Goal: Task Accomplishment & Management: Manage account settings

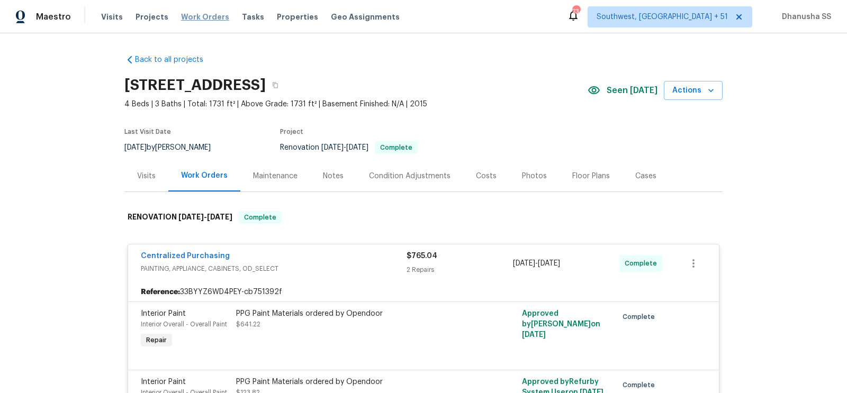
click at [197, 21] on span "Work Orders" at bounding box center [205, 17] width 48 height 11
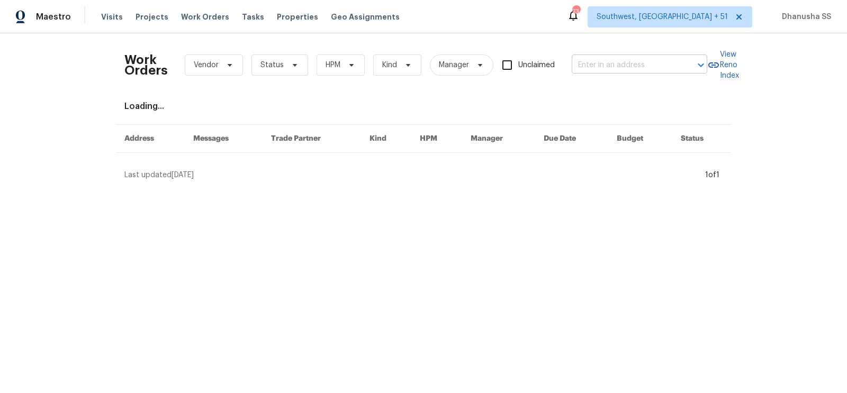
click at [600, 65] on input "text" at bounding box center [625, 65] width 106 height 16
paste input "[STREET_ADDRESS]"
type input "[STREET_ADDRESS]"
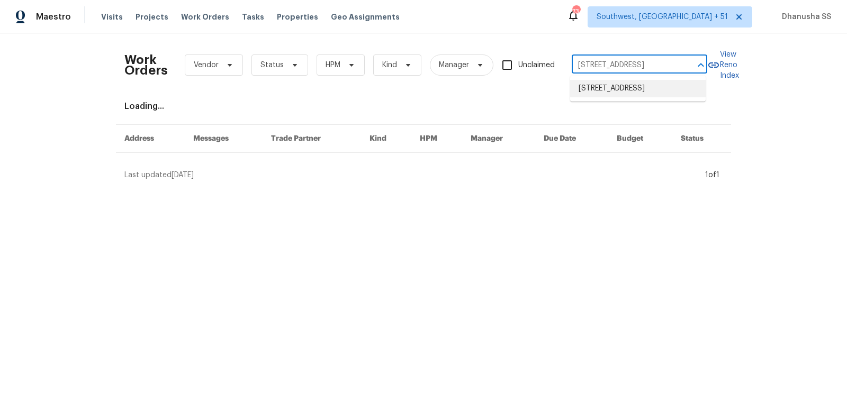
click at [604, 87] on li "[STREET_ADDRESS]" at bounding box center [638, 88] width 136 height 17
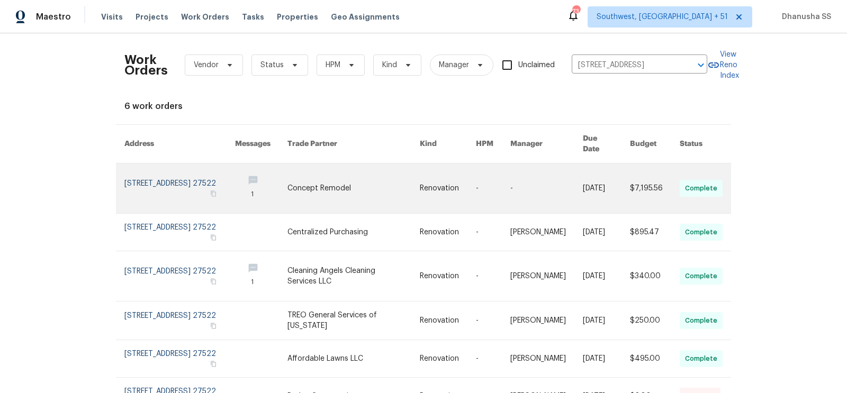
click at [397, 172] on link at bounding box center [353, 189] width 132 height 50
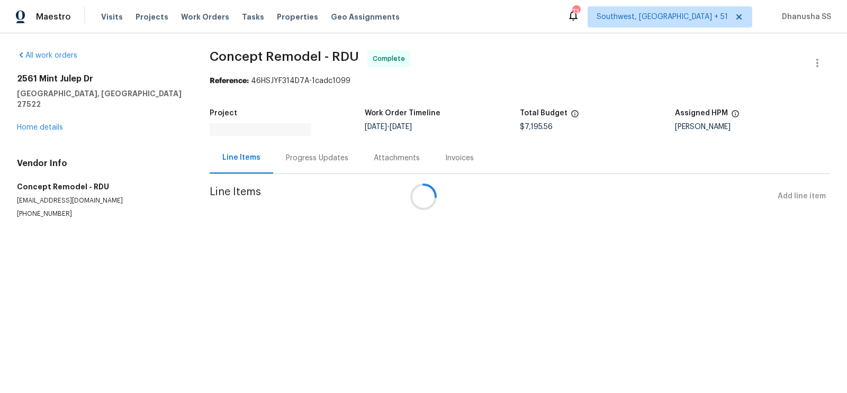
click at [45, 119] on div at bounding box center [423, 196] width 847 height 393
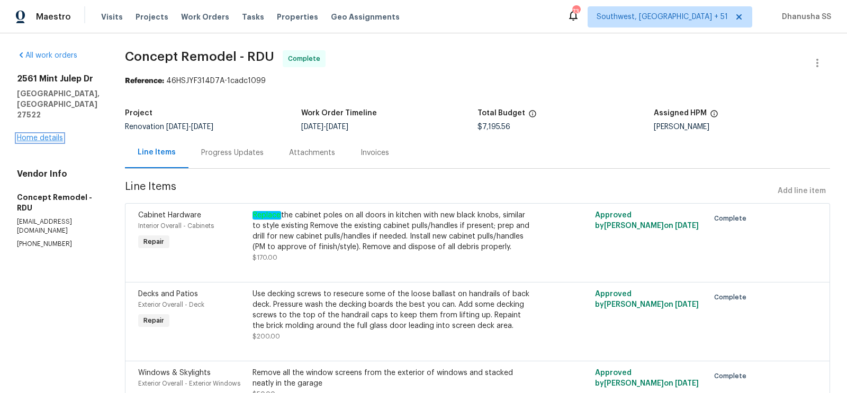
click at [46, 142] on link "Home details" at bounding box center [40, 137] width 46 height 7
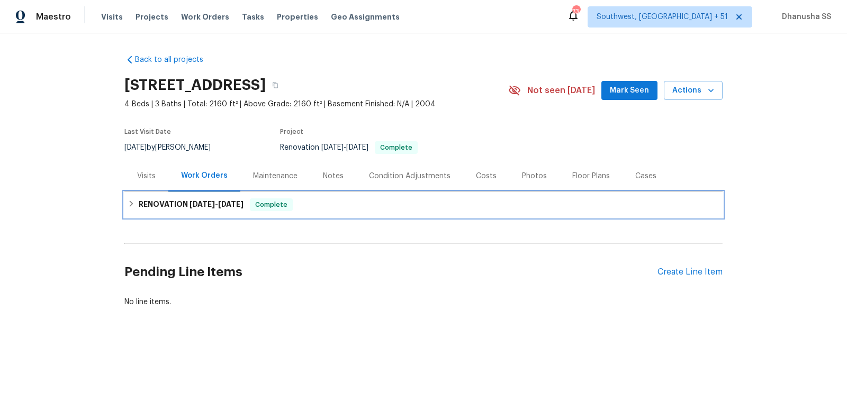
click at [328, 201] on div "RENOVATION [DATE] - [DATE] Complete" at bounding box center [424, 205] width 592 height 13
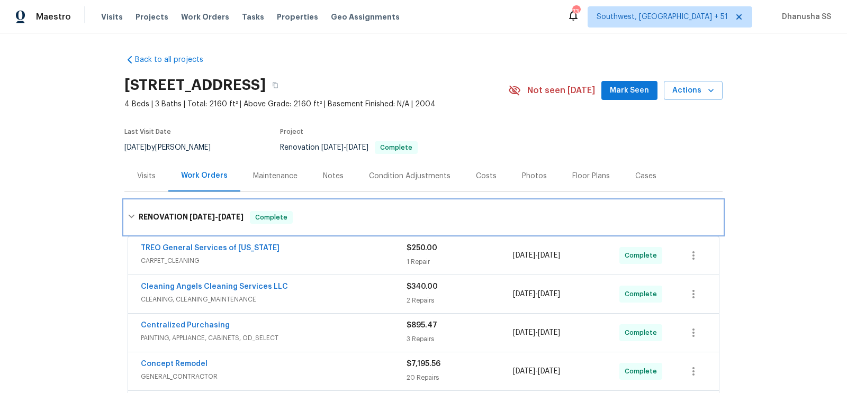
scroll to position [198, 0]
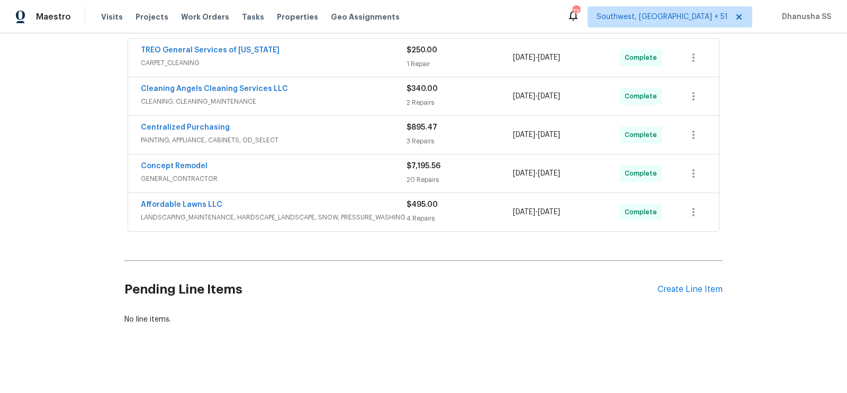
click at [324, 204] on div "Affordable Lawns LLC" at bounding box center [274, 206] width 266 height 13
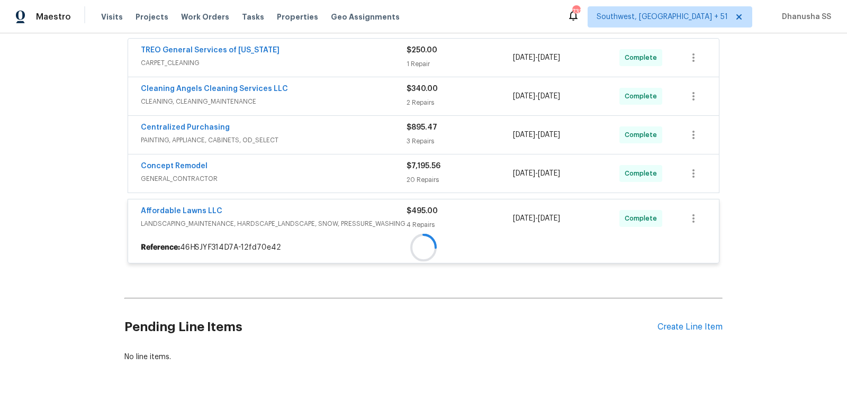
scroll to position [239, 0]
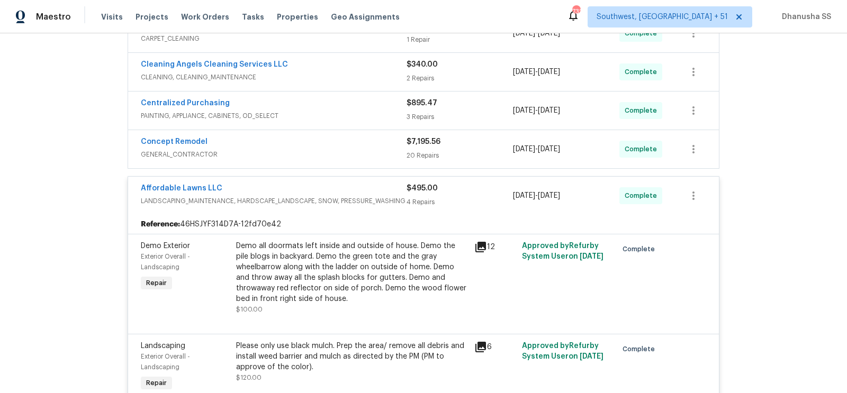
click at [353, 188] on div "Affordable Lawns LLC" at bounding box center [274, 189] width 266 height 13
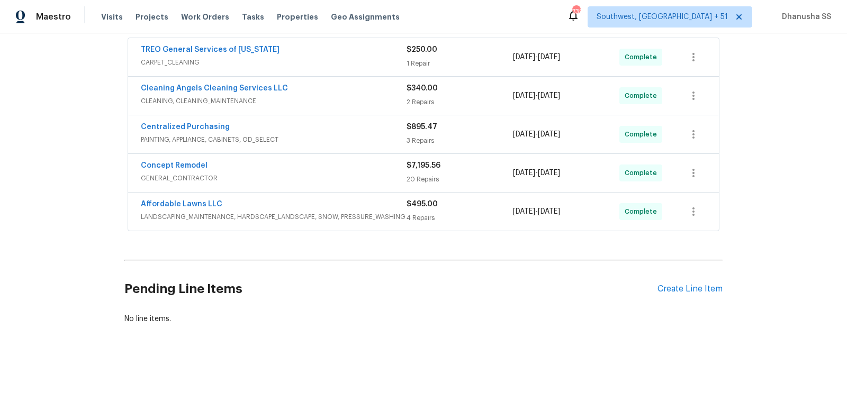
click at [355, 142] on span "PAINTING, APPLIANCE, CABINETS, OD_SELECT" at bounding box center [274, 139] width 266 height 11
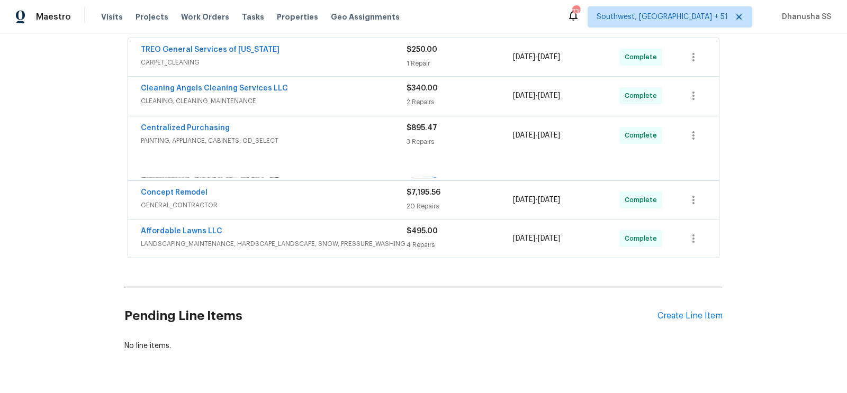
scroll to position [222, 0]
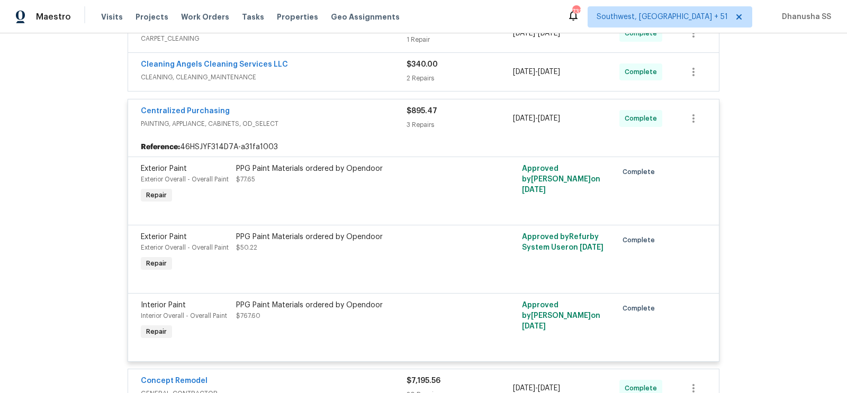
click at [360, 125] on span "PAINTING, APPLIANCE, CABINETS, OD_SELECT" at bounding box center [274, 124] width 266 height 11
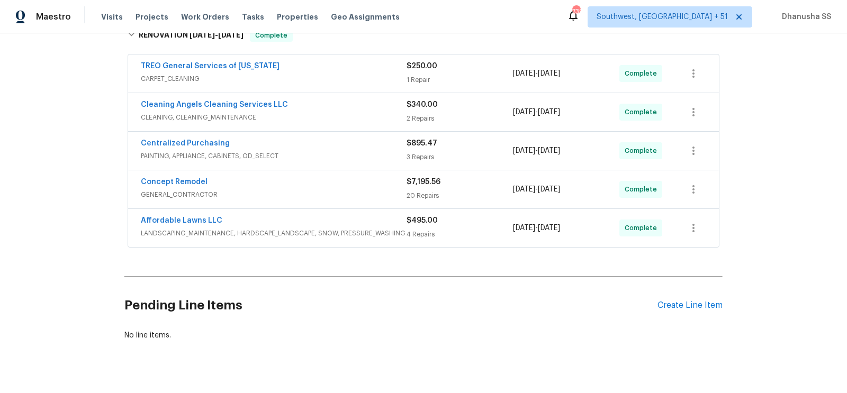
click at [367, 107] on div "Cleaning Angels Cleaning Services LLC" at bounding box center [274, 106] width 266 height 13
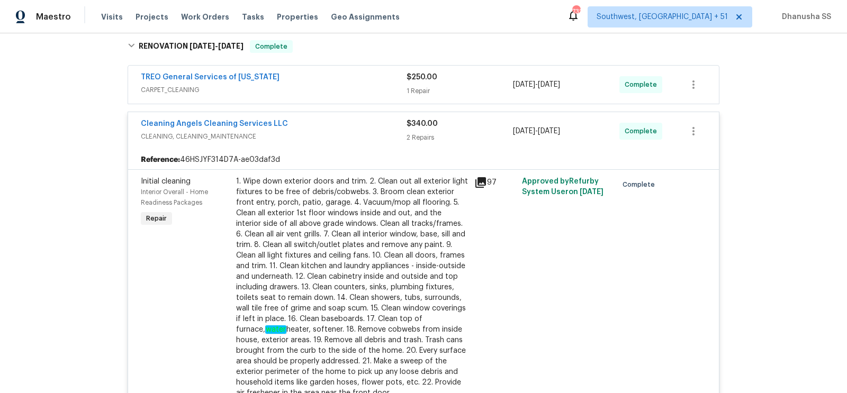
scroll to position [121, 0]
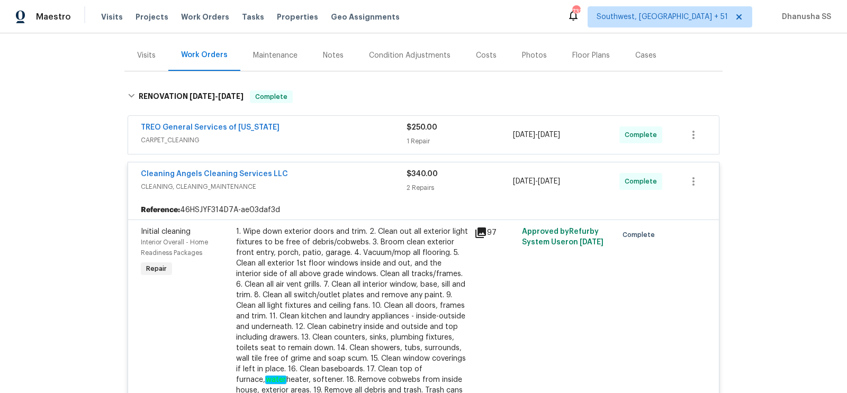
click at [387, 138] on span "CARPET_CLEANING" at bounding box center [274, 140] width 266 height 11
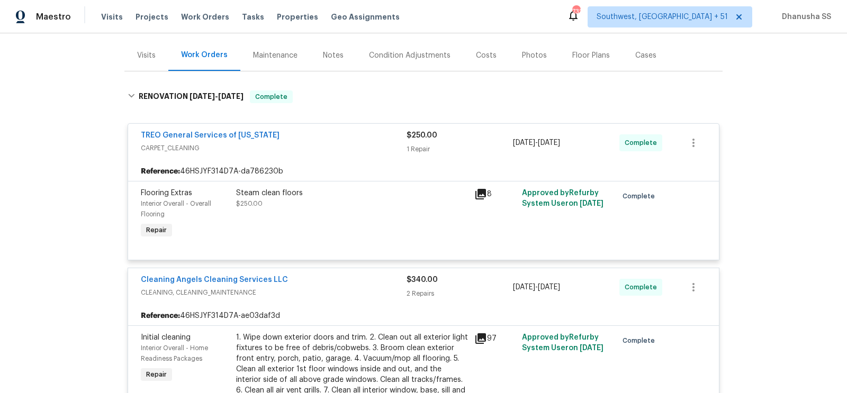
click at [387, 138] on div "TREO General Services of [US_STATE]" at bounding box center [274, 136] width 266 height 13
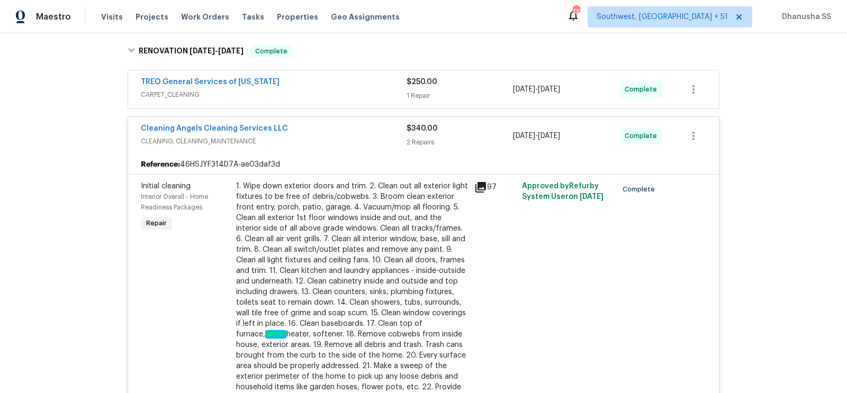
click at [387, 138] on span "CLEANING, CLEANING_MAINTENANCE" at bounding box center [274, 141] width 266 height 11
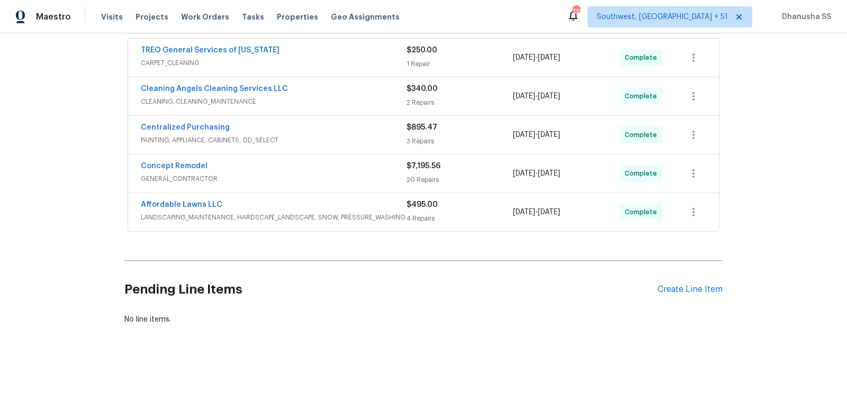
scroll to position [196, 0]
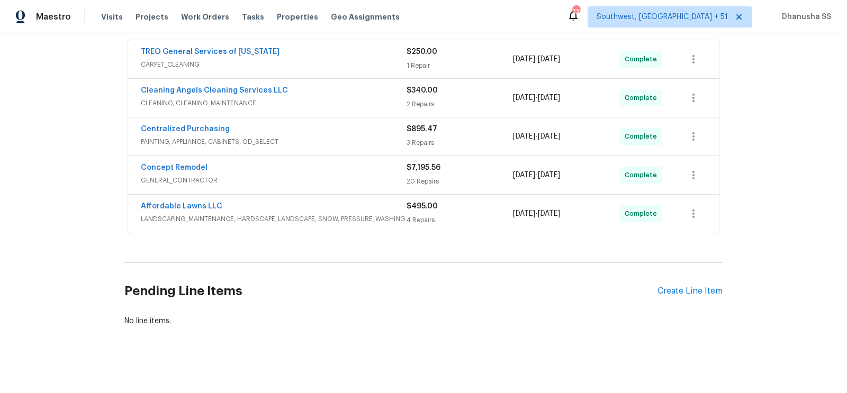
click at [382, 176] on span "GENERAL_CONTRACTOR" at bounding box center [274, 180] width 266 height 11
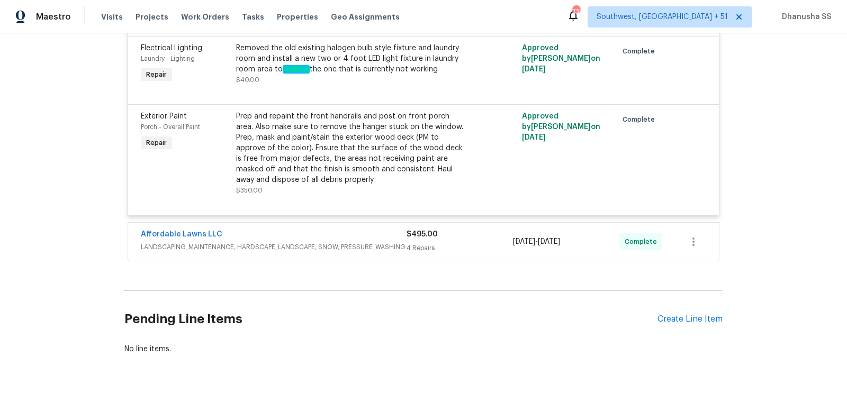
scroll to position [2177, 0]
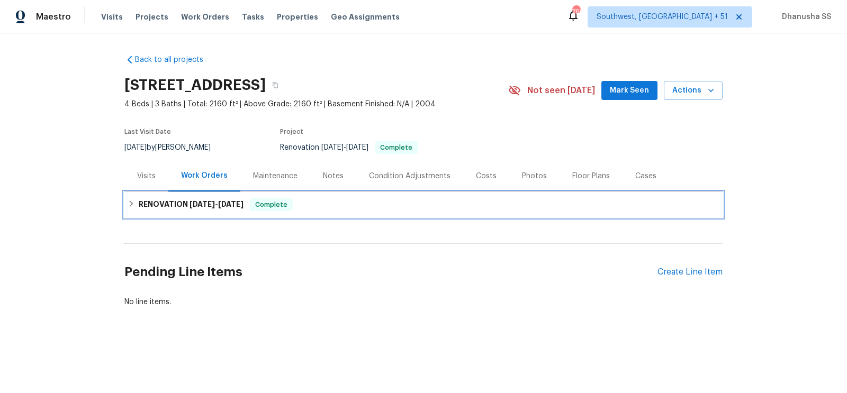
click at [318, 211] on div "RENOVATION [DATE] - [DATE] Complete" at bounding box center [423, 204] width 598 height 25
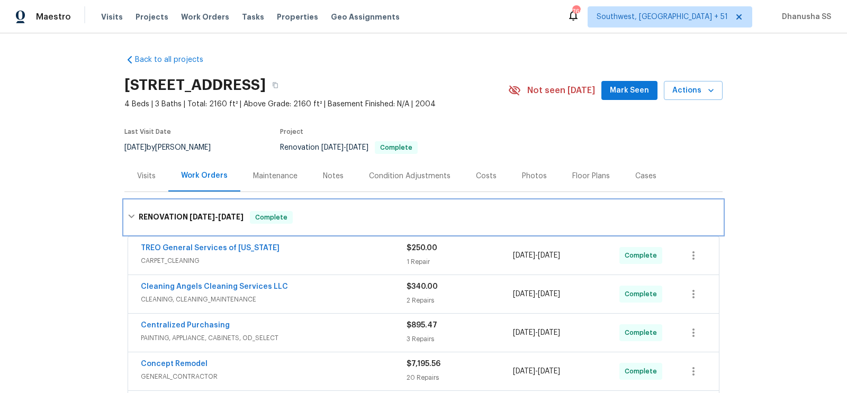
scroll to position [155, 0]
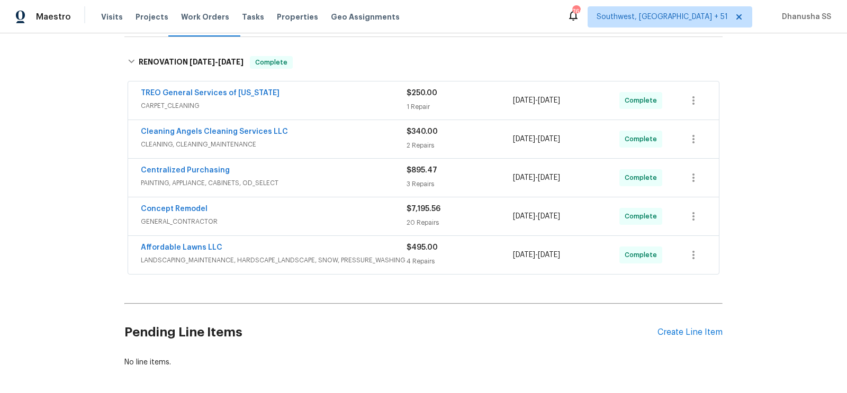
click at [367, 212] on div "Concept Remodel" at bounding box center [274, 210] width 266 height 13
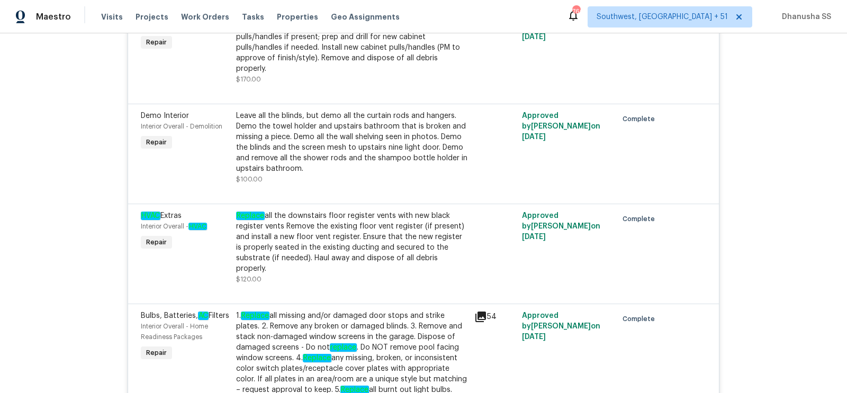
scroll to position [1271, 0]
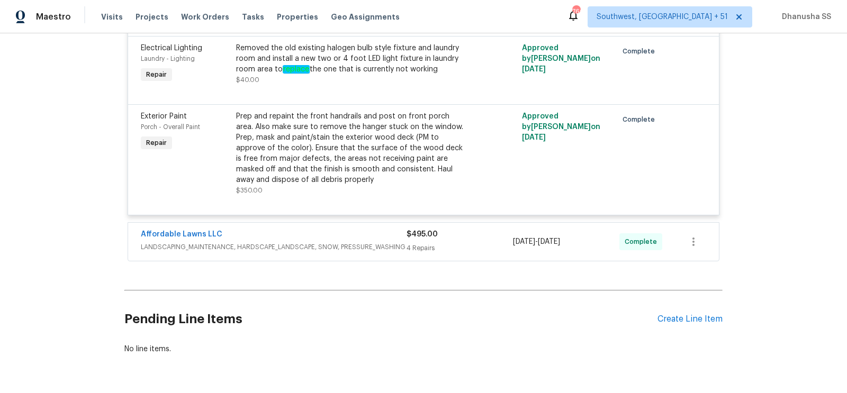
click at [366, 229] on div "Affordable Lawns LLC LANDSCAPING_MAINTENANCE, HARDSCAPE_LANDSCAPE, SNOW, PRESSU…" at bounding box center [274, 241] width 266 height 25
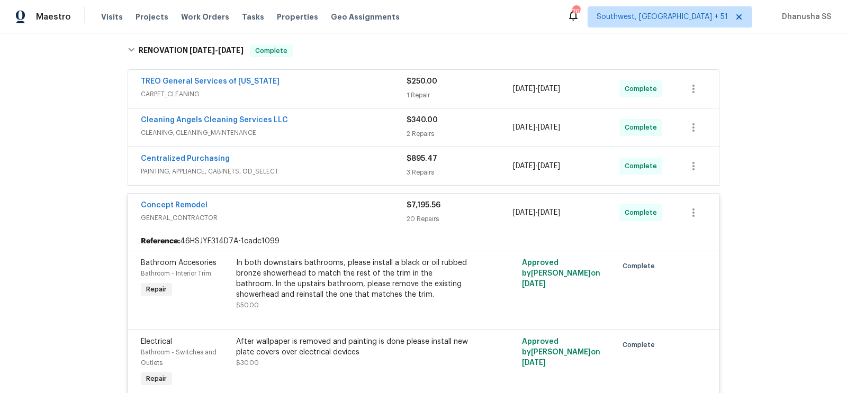
scroll to position [111, 0]
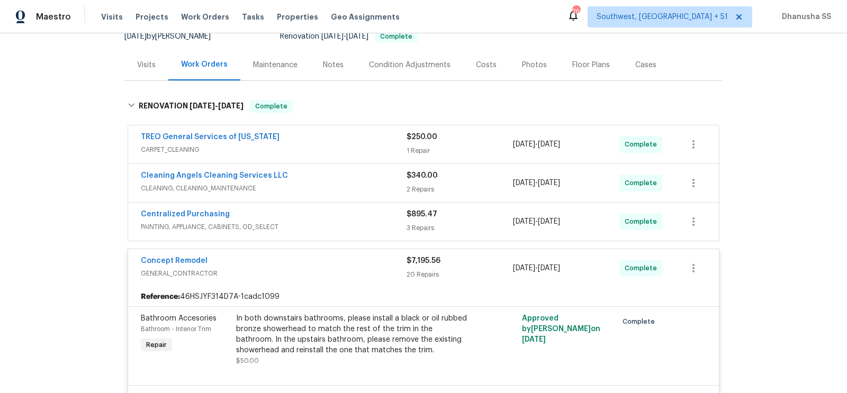
click at [382, 224] on span "PAINTING, APPLIANCE, CABINETS, OD_SELECT" at bounding box center [274, 227] width 266 height 11
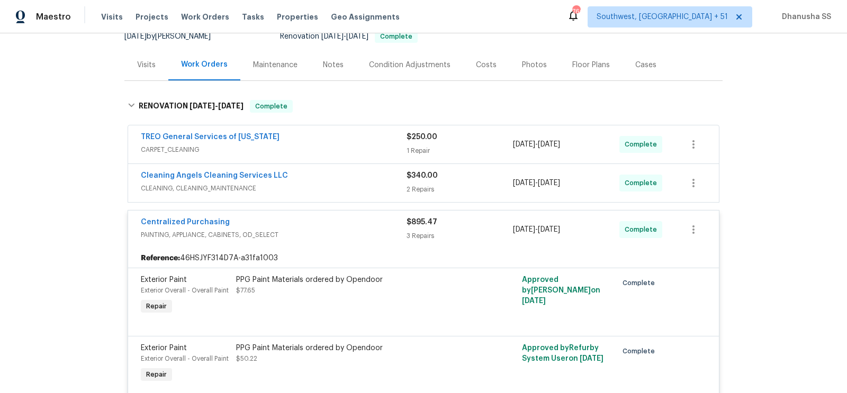
click at [371, 178] on div "Cleaning Angels Cleaning Services LLC" at bounding box center [274, 176] width 266 height 13
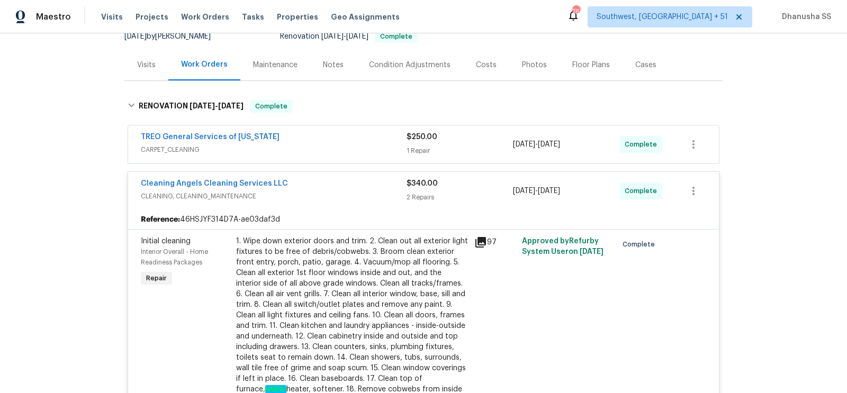
click at [373, 150] on span "CARPET_CLEANING" at bounding box center [274, 150] width 266 height 11
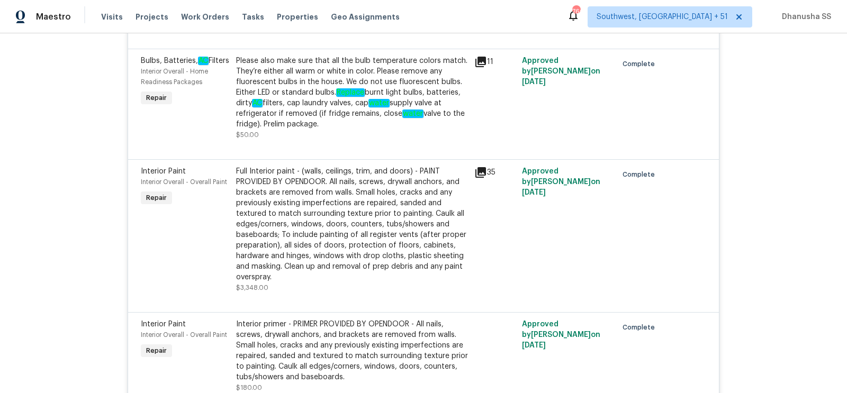
scroll to position [0, 0]
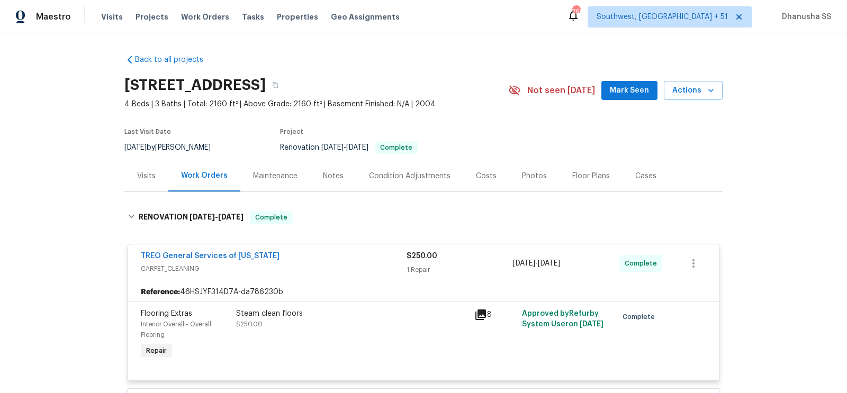
click at [154, 181] on div "Visits" at bounding box center [146, 176] width 19 height 11
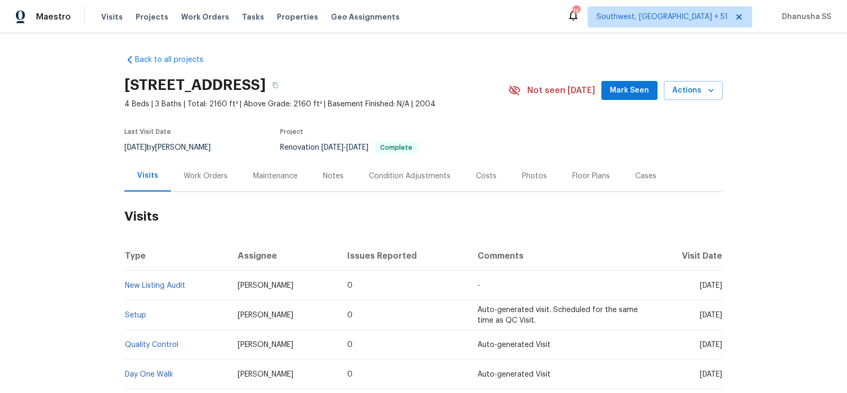
scroll to position [97, 0]
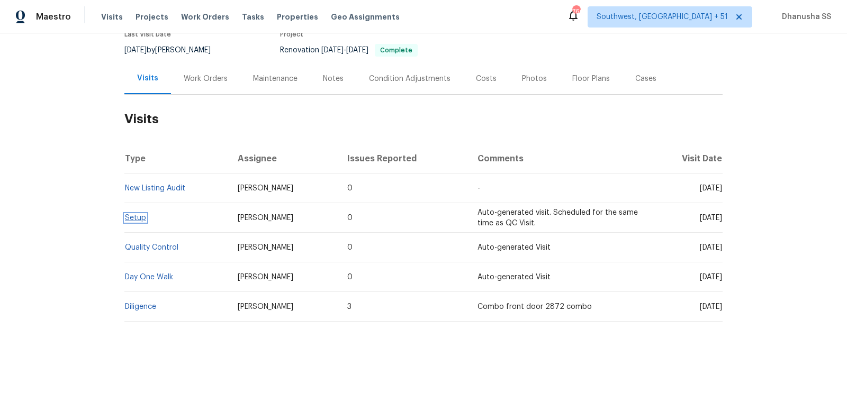
click at [134, 219] on link "Setup" at bounding box center [135, 217] width 21 height 7
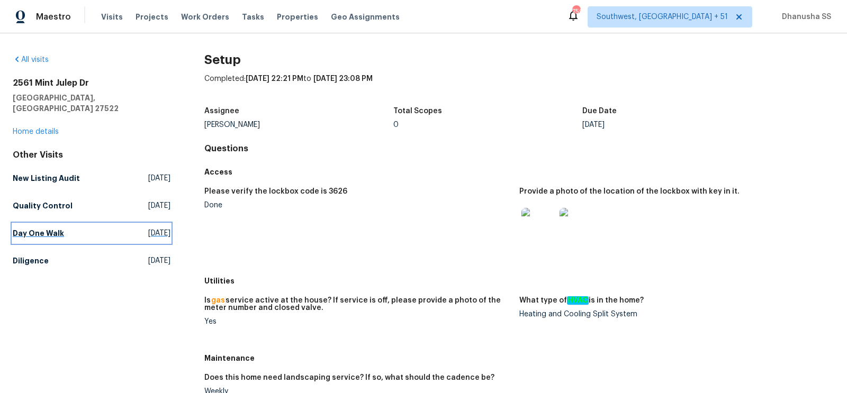
click at [50, 228] on h5 "Day One Walk" at bounding box center [38, 233] width 51 height 11
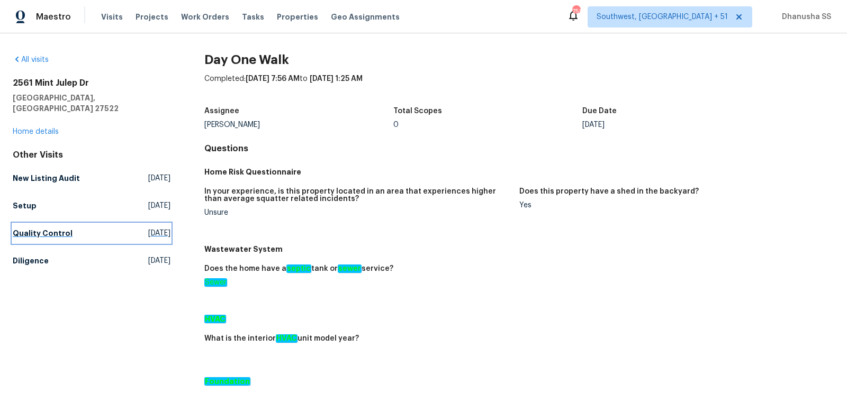
click at [130, 230] on link "Quality Control [DATE]" at bounding box center [92, 233] width 158 height 19
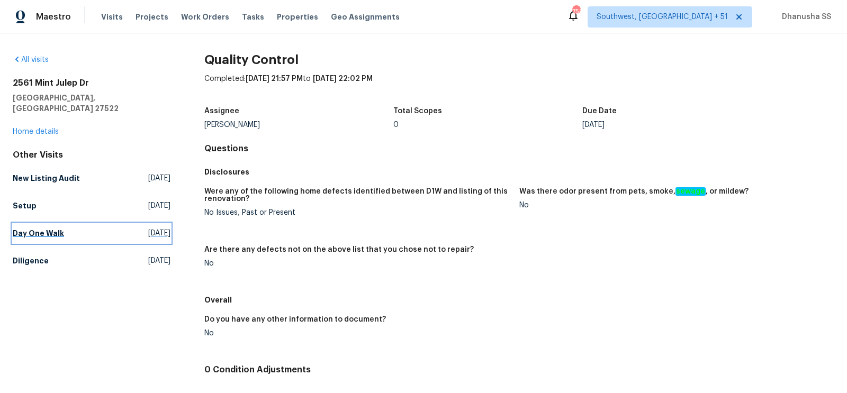
click at [149, 228] on span "[DATE]" at bounding box center [159, 233] width 22 height 11
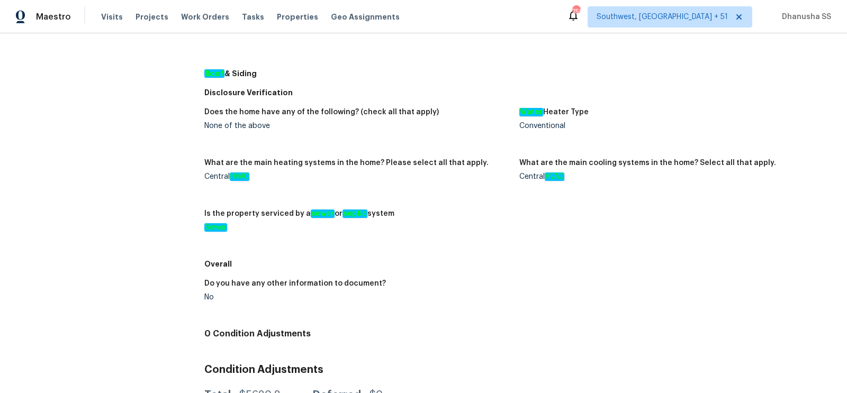
scroll to position [55, 0]
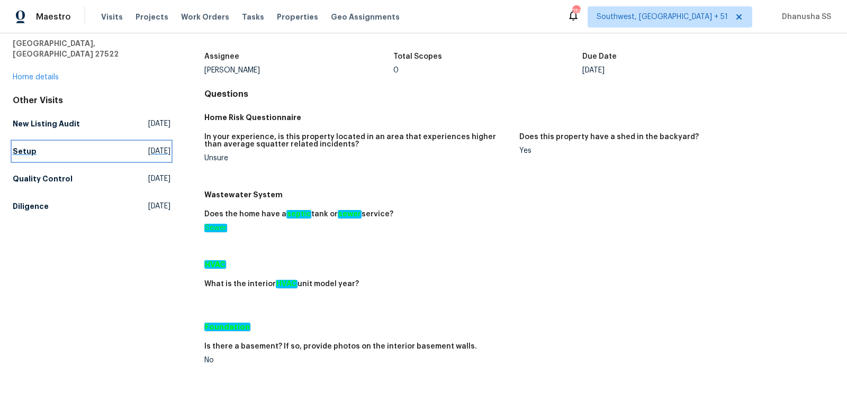
click at [148, 146] on span "[DATE]" at bounding box center [159, 151] width 22 height 11
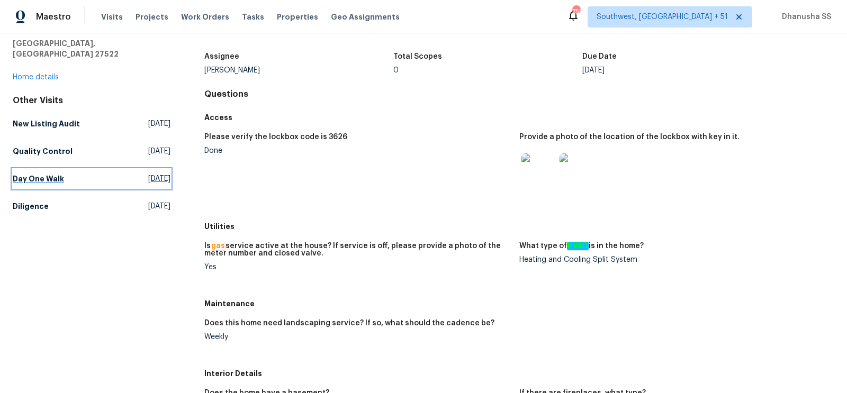
click at [132, 169] on link "Day One Walk [DATE]" at bounding box center [92, 178] width 158 height 19
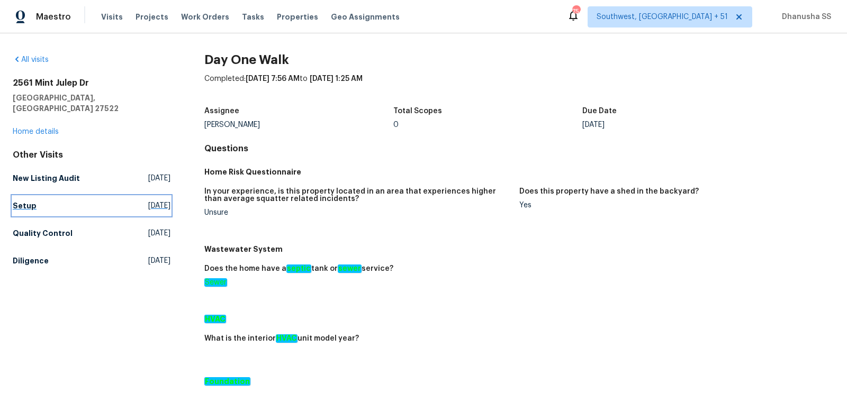
click at [138, 204] on link "Setup [DATE]" at bounding box center [92, 205] width 158 height 19
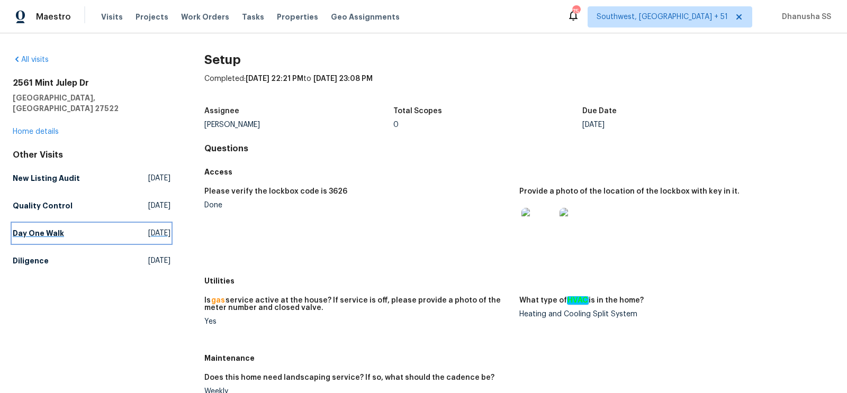
click at [152, 229] on link "Day One Walk [DATE]" at bounding box center [92, 233] width 158 height 19
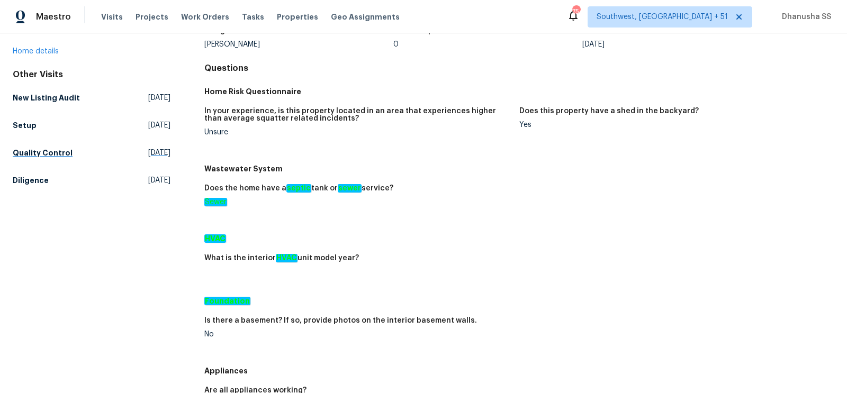
scroll to position [30, 0]
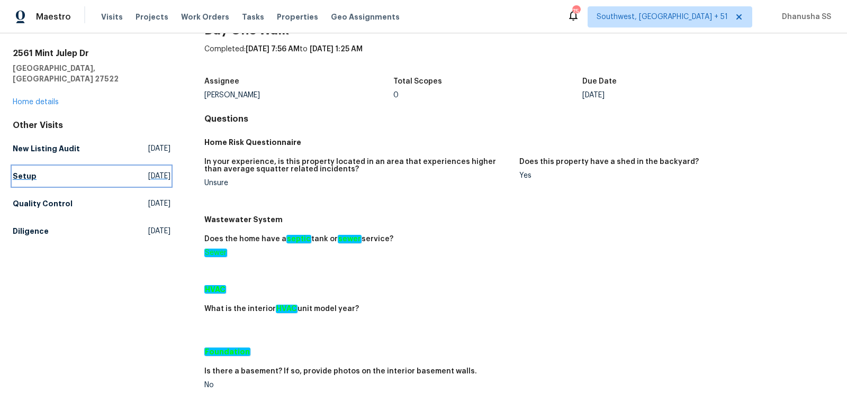
click at [148, 171] on span "[DATE]" at bounding box center [159, 176] width 22 height 11
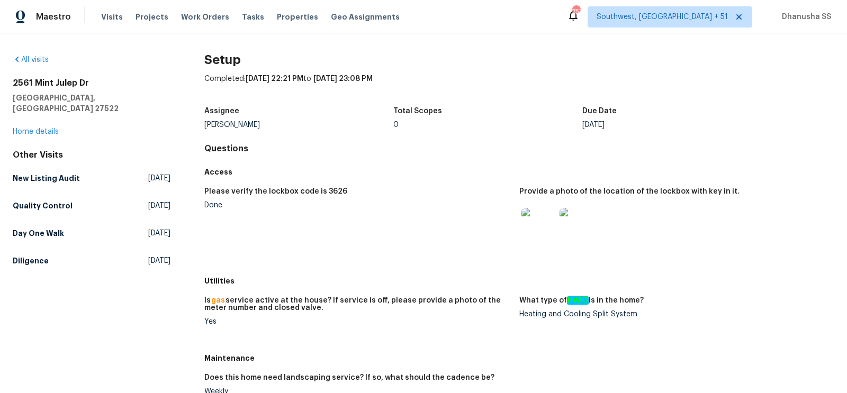
click at [139, 232] on div "Other Visits New Listing Audit [DATE] Quality Control [DATE] Day One Walk [DATE…" at bounding box center [92, 210] width 158 height 121
click at [148, 228] on span "[DATE]" at bounding box center [159, 233] width 22 height 11
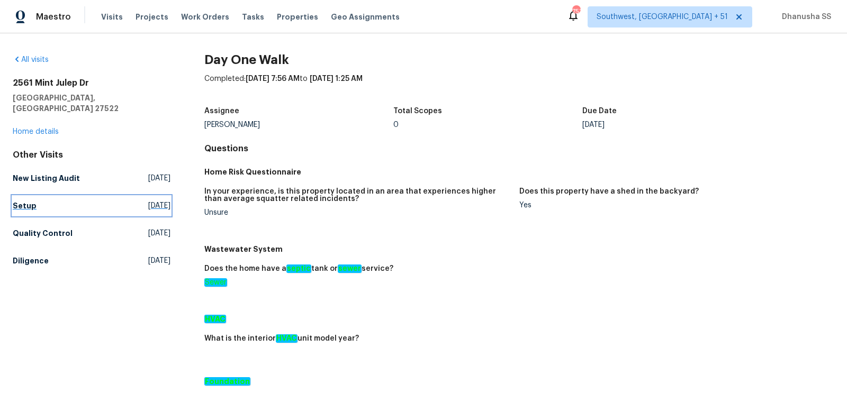
click at [22, 201] on h5 "Setup" at bounding box center [25, 206] width 24 height 11
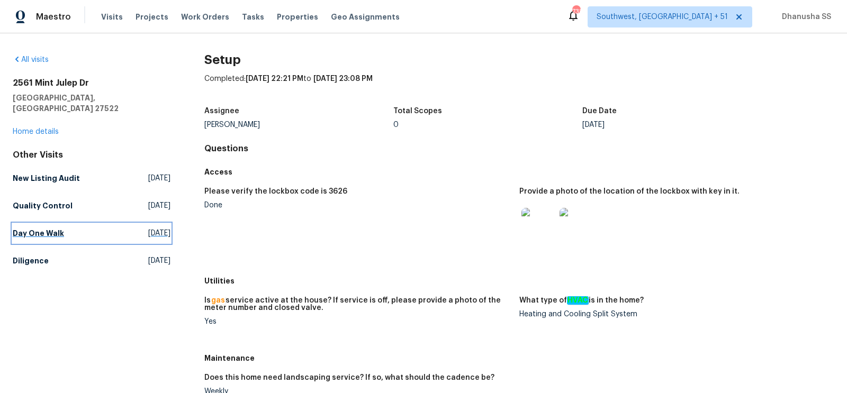
click at [148, 228] on span "[DATE]" at bounding box center [159, 233] width 22 height 11
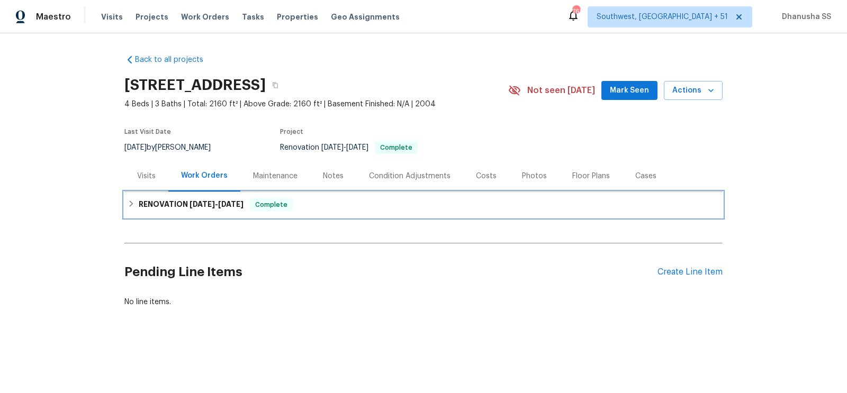
click at [309, 214] on div "RENOVATION [DATE] - [DATE] Complete" at bounding box center [423, 204] width 598 height 25
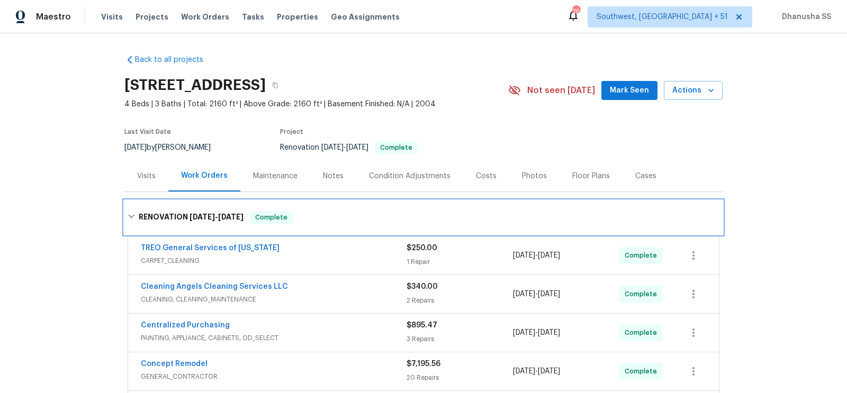
scroll to position [198, 0]
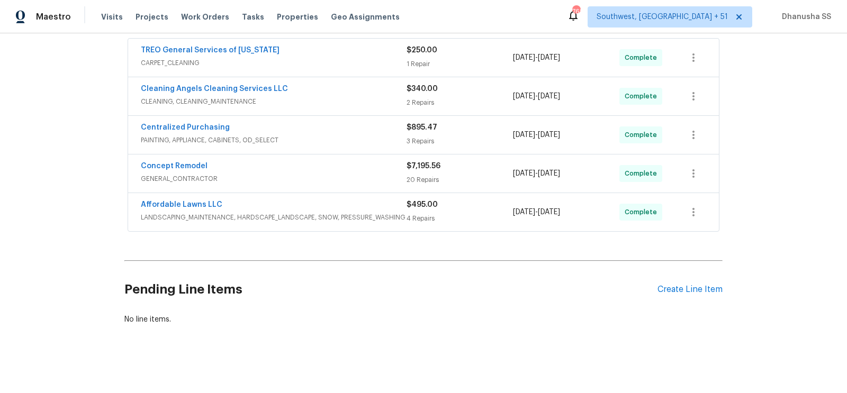
click at [341, 218] on span "LANDSCAPING_MAINTENANCE, HARDSCAPE_LANDSCAPE, SNOW, PRESSURE_WASHING" at bounding box center [274, 217] width 266 height 11
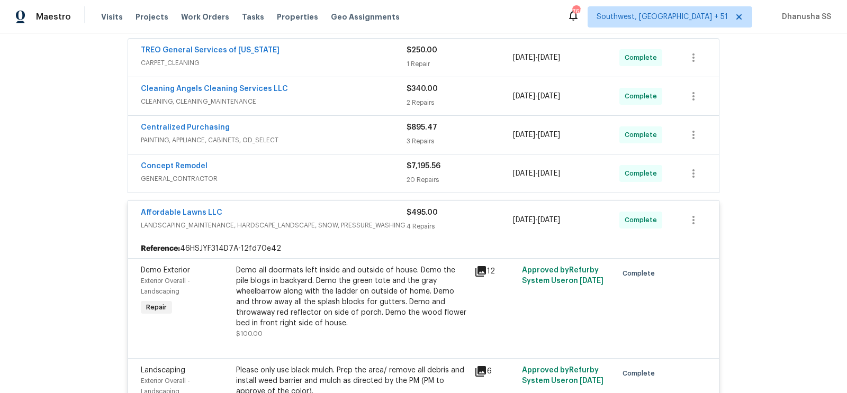
click at [355, 174] on span "GENERAL_CONTRACTOR" at bounding box center [274, 179] width 266 height 11
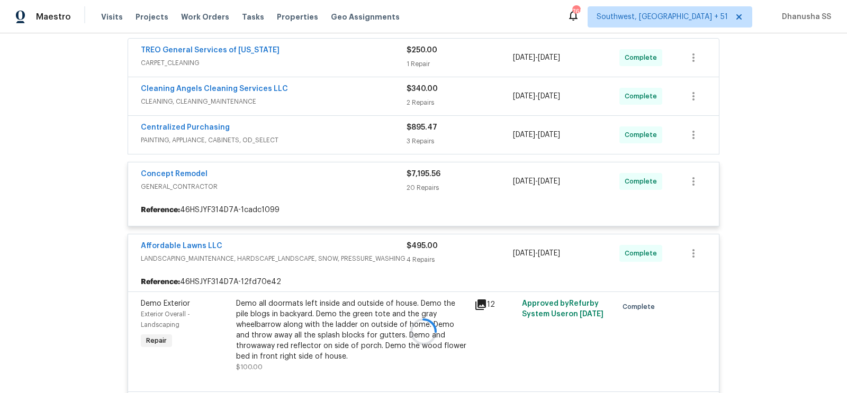
click at [355, 137] on div at bounding box center [423, 332] width 598 height 658
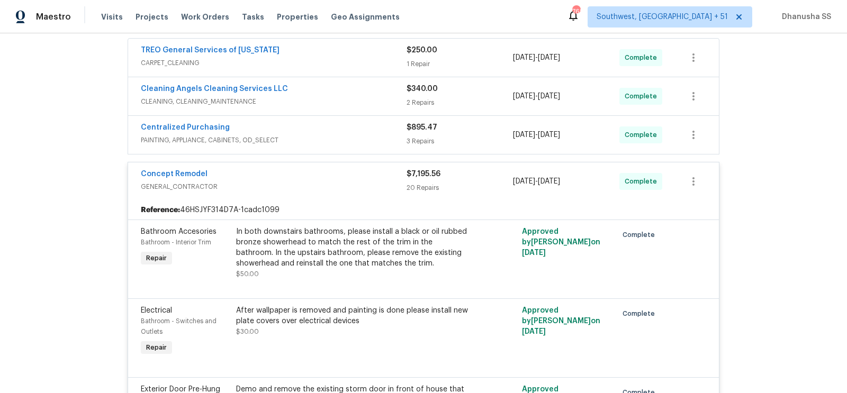
click at [353, 140] on span "PAINTING, APPLIANCE, CABINETS, OD_SELECT" at bounding box center [274, 140] width 266 height 11
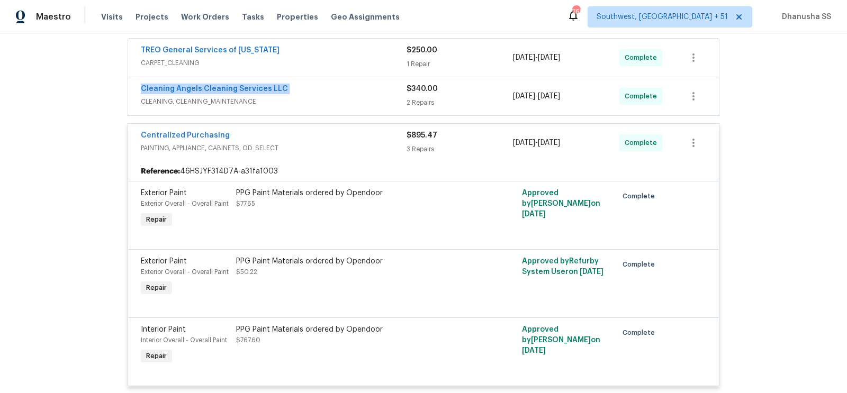
click at [362, 94] on div "Cleaning Angels Cleaning Services LLC" at bounding box center [274, 90] width 266 height 13
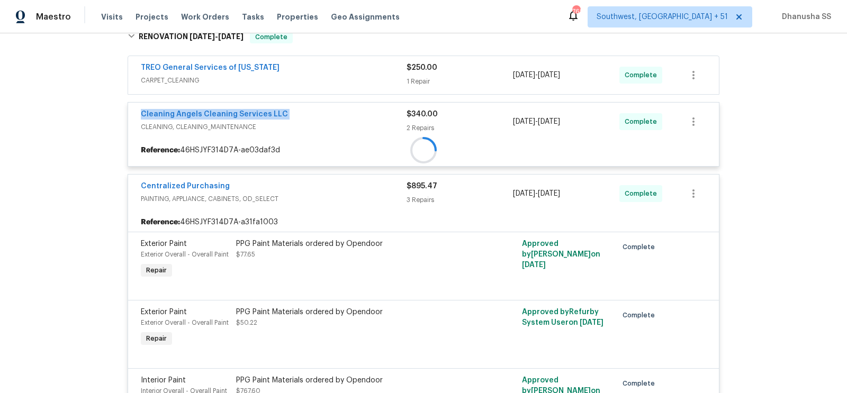
scroll to position [160, 0]
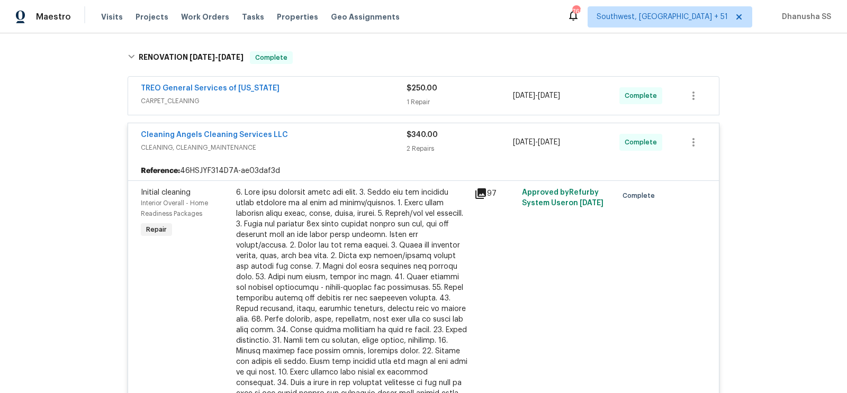
click at [366, 107] on div "TREO General Services of North Carolina CARPET_CLEANING" at bounding box center [274, 95] width 266 height 25
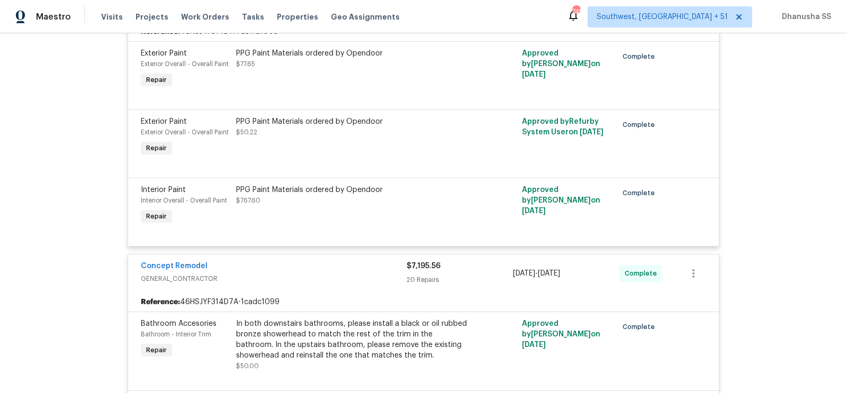
scroll to position [203, 0]
